Goal: Task Accomplishment & Management: Complete application form

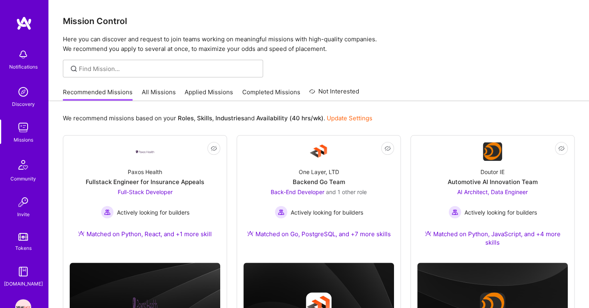
click at [319, 45] on p "Here you can discover and request to join teams working on meaningful missions …" at bounding box center [319, 43] width 512 height 19
click at [320, 56] on div "Mission Control Here you can discover and request to join teams working on mean…" at bounding box center [318, 301] width 541 height 602
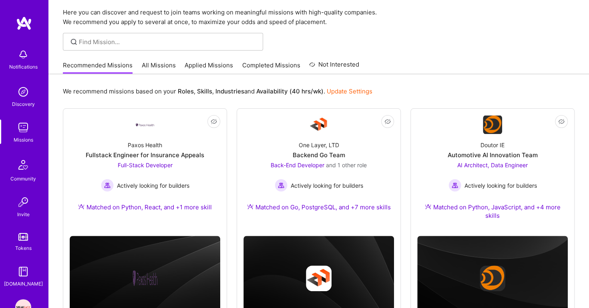
scroll to position [22, 0]
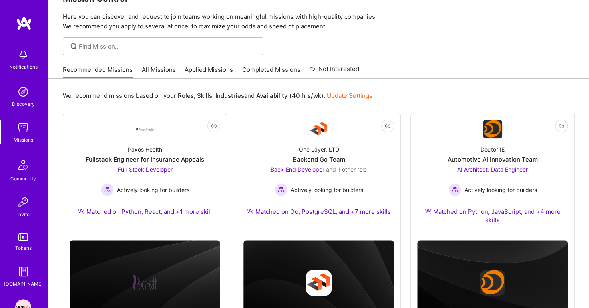
click at [206, 69] on link "Applied Missions" at bounding box center [209, 71] width 48 height 13
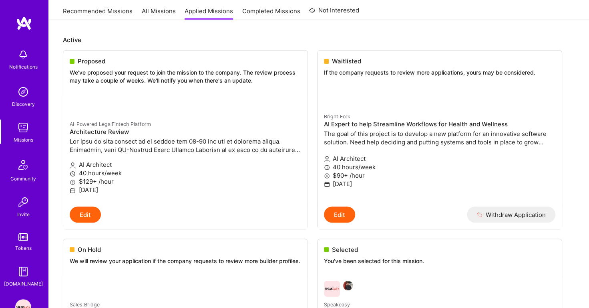
scroll to position [84, 0]
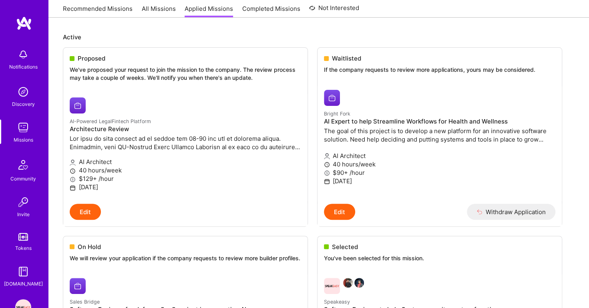
click at [19, 95] on img at bounding box center [23, 92] width 16 height 16
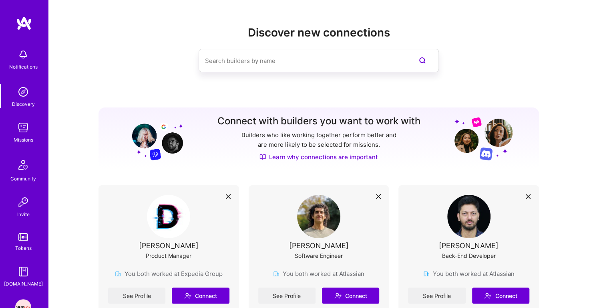
click at [19, 136] on div "Missions" at bounding box center [24, 139] width 20 height 8
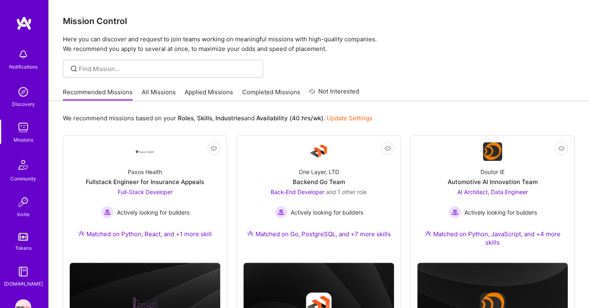
click at [196, 91] on link "Applied Missions" at bounding box center [209, 94] width 48 height 13
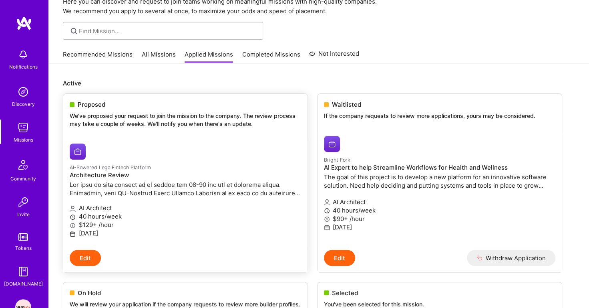
scroll to position [40, 0]
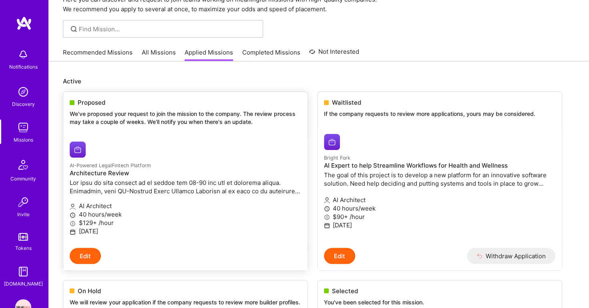
click at [130, 209] on p "AI Architect" at bounding box center [186, 206] width 232 height 8
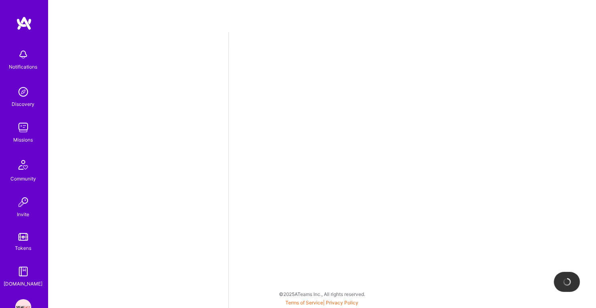
select select "IN"
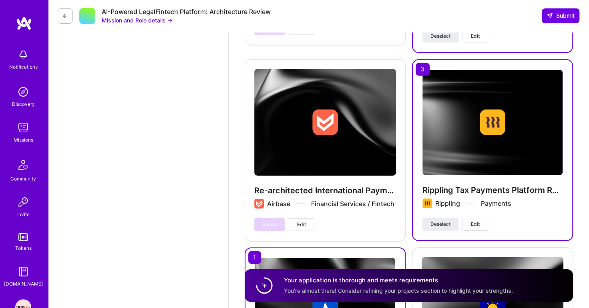
scroll to position [1556, 0]
